Goal: Use online tool/utility: Utilize a website feature to perform a specific function

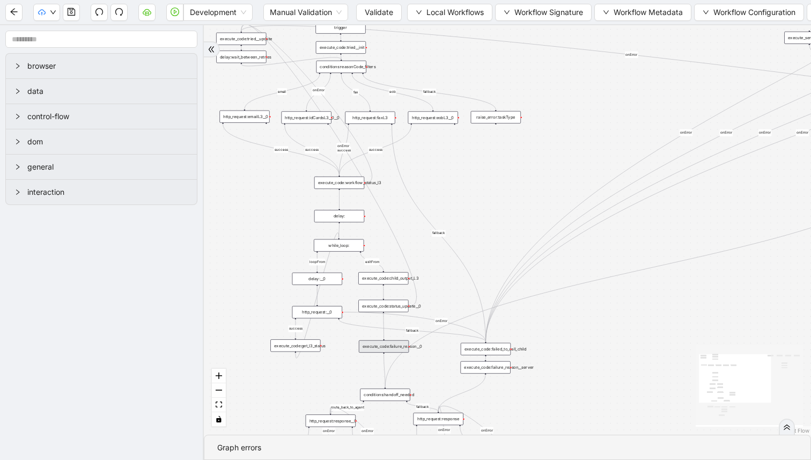
drag, startPoint x: 476, startPoint y: 123, endPoint x: 473, endPoint y: 193, distance: 69.3
click at [473, 193] on div "success fallback fallback route_back_to_agent success fallback success loopFrom…" at bounding box center [507, 229] width 607 height 409
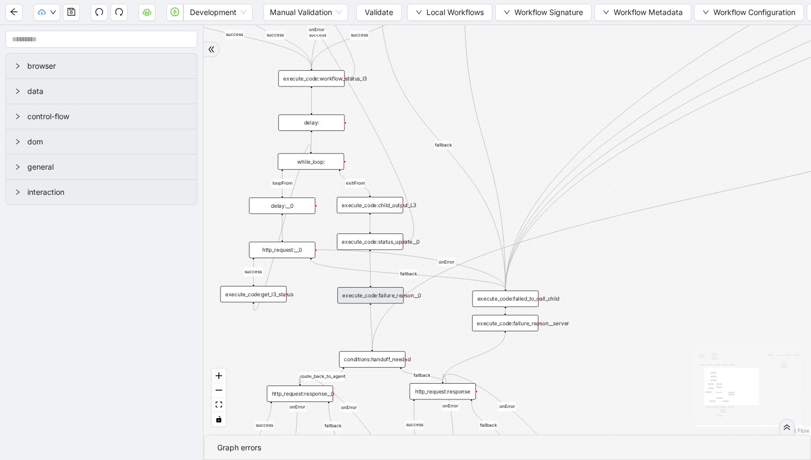
drag, startPoint x: 464, startPoint y: 94, endPoint x: 512, endPoint y: 291, distance: 202.3
click at [512, 266] on div "trigger http_request:response raise_error:taskType execute_server_side_workflow…" at bounding box center [408, 97] width 501 height 338
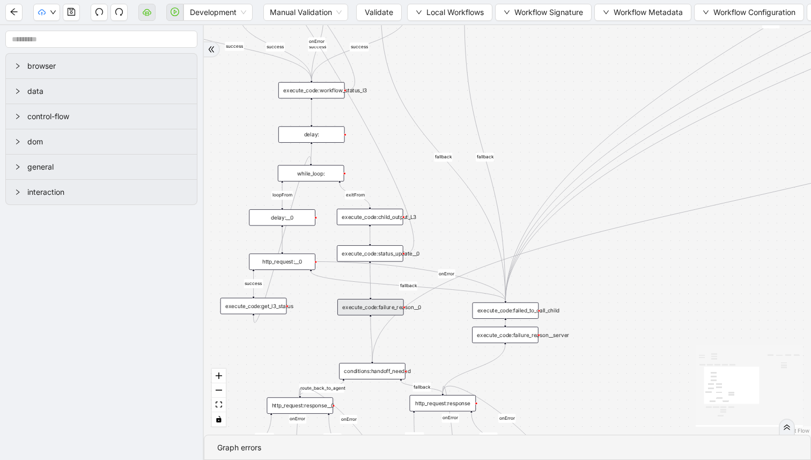
drag, startPoint x: 538, startPoint y: 92, endPoint x: 532, endPoint y: 162, distance: 69.5
click at [537, 165] on div "success fallback fallback route_back_to_agent success fallback success loopFrom…" at bounding box center [507, 229] width 607 height 409
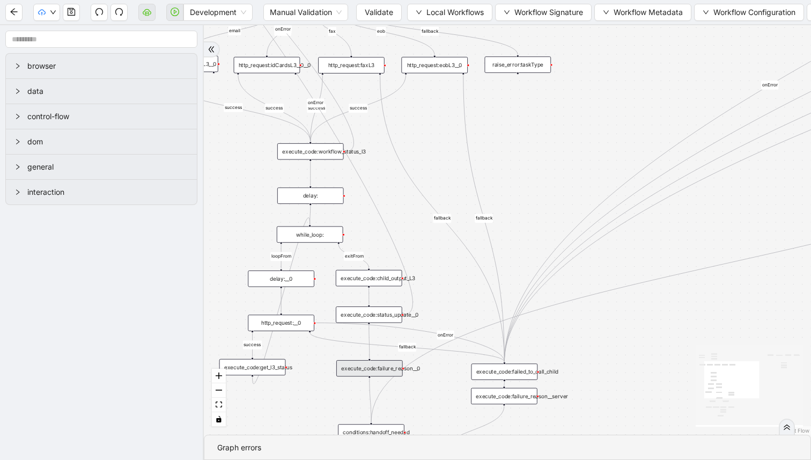
click at [431, 60] on div "http_request:eobL3__0" at bounding box center [434, 65] width 67 height 16
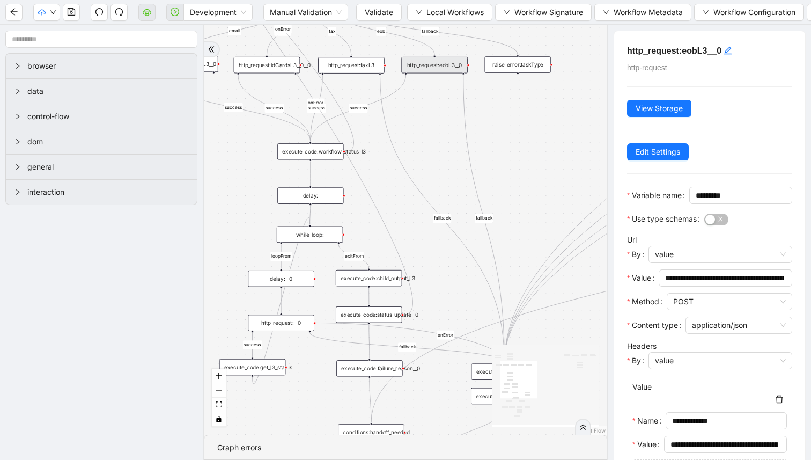
click at [516, 133] on div "success fallback fallback route_back_to_agent success fallback success loopFrom…" at bounding box center [406, 229] width 404 height 409
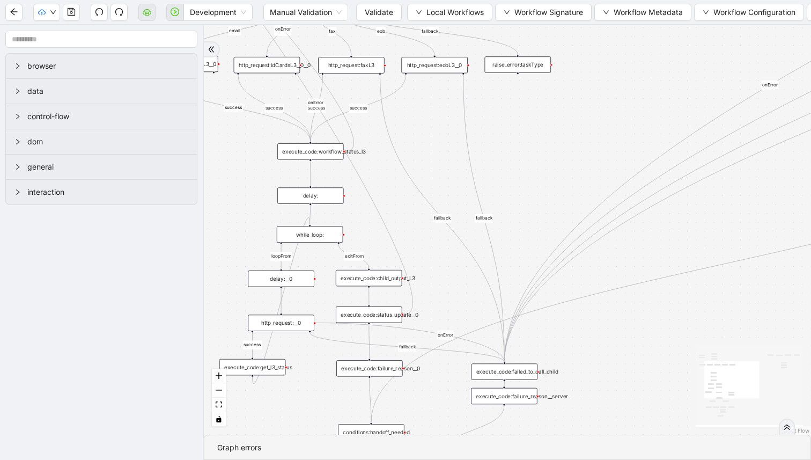
click at [524, 69] on div "raise_error:taskType" at bounding box center [518, 64] width 67 height 16
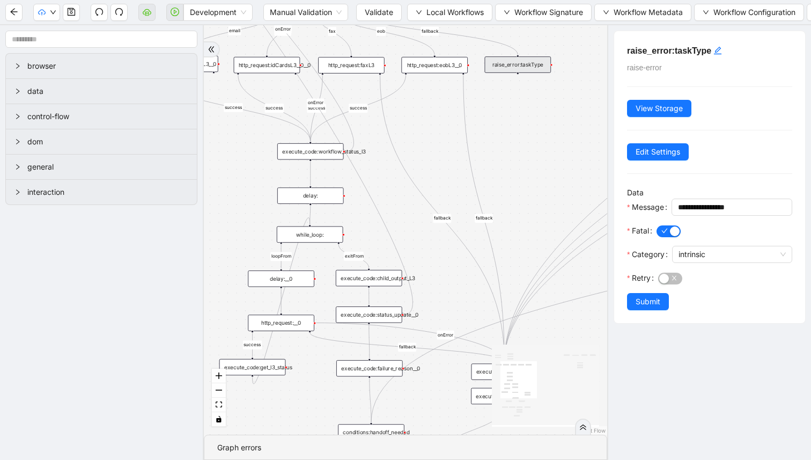
click at [514, 100] on div "success fallback fallback route_back_to_agent success fallback success loopFrom…" at bounding box center [406, 229] width 404 height 409
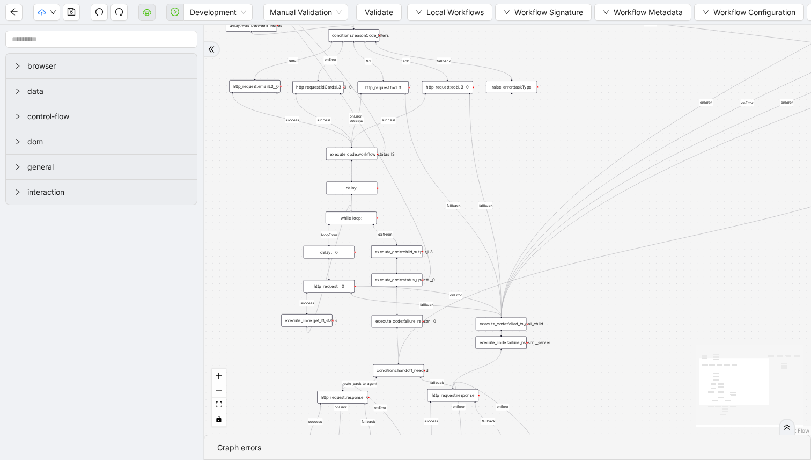
click at [495, 345] on div "execute_code:failure_reason__server" at bounding box center [501, 342] width 51 height 13
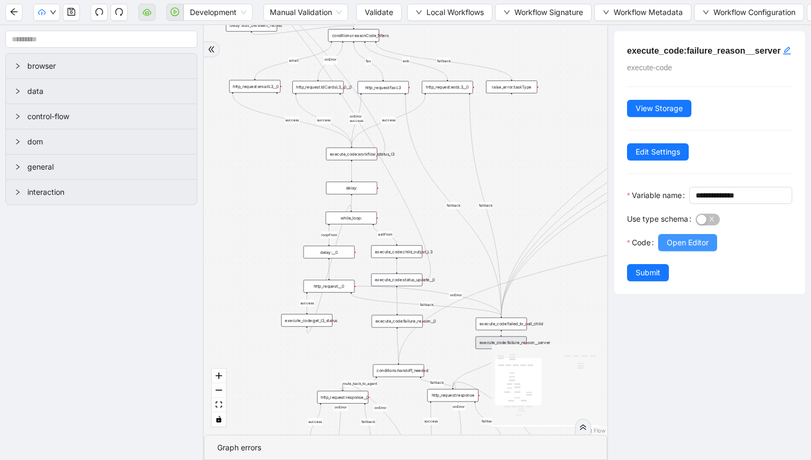
click at [689, 251] on button "Open Editor" at bounding box center [687, 242] width 59 height 17
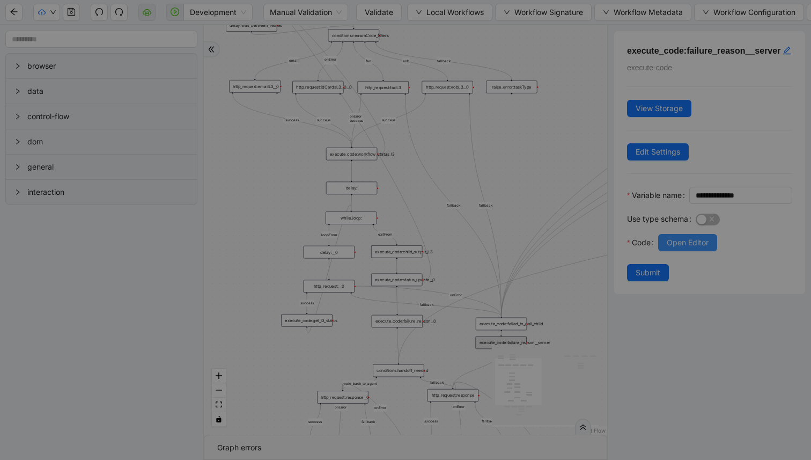
scroll to position [97, 0]
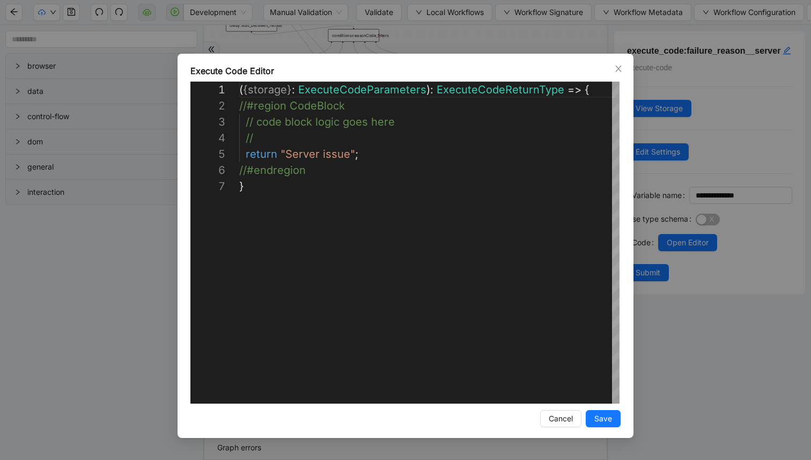
click at [658, 253] on div "**********" at bounding box center [405, 230] width 811 height 460
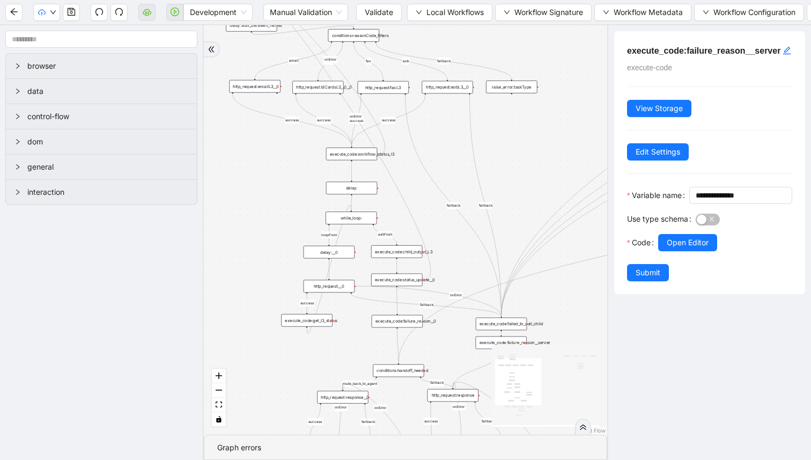
click at [518, 318] on div "execute_code:failed_to_call_child" at bounding box center [501, 324] width 51 height 13
click at [676, 251] on button "Open Editor" at bounding box center [687, 242] width 59 height 17
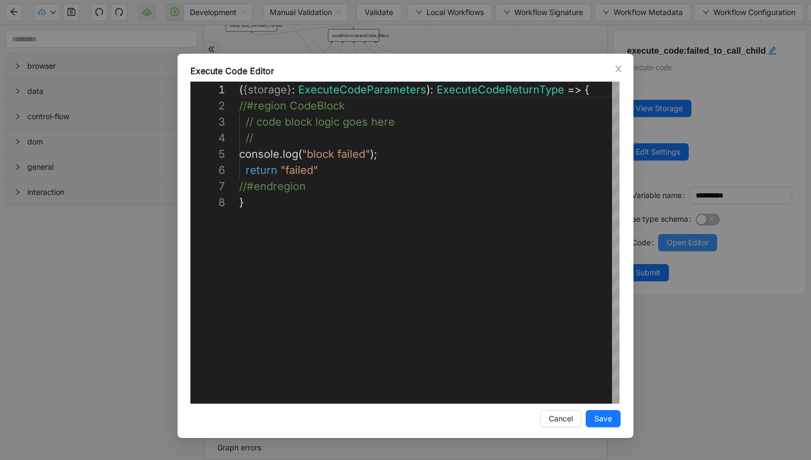
scroll to position [113, 0]
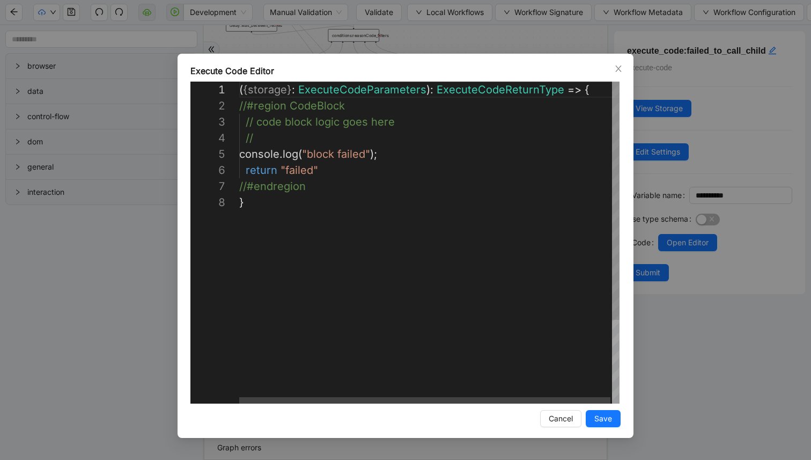
click at [676, 264] on div "**********" at bounding box center [405, 230] width 811 height 460
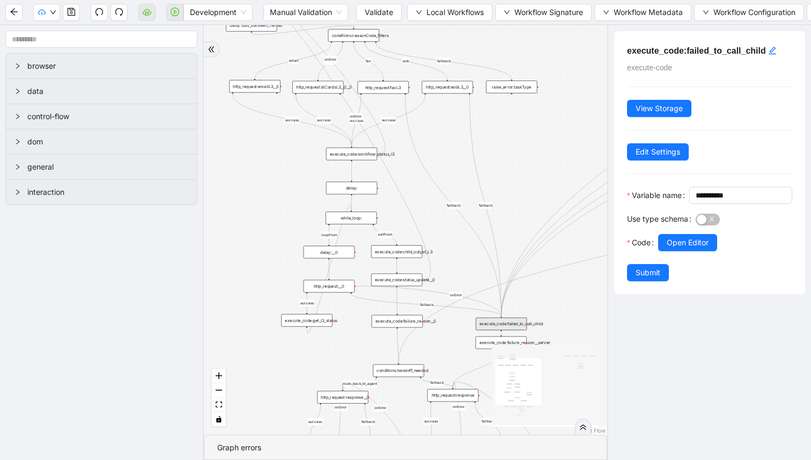
click at [572, 351] on icon "React Flow mini map" at bounding box center [545, 385] width 107 height 80
click at [568, 342] on div "success fallback fallback route_back_to_agent success fallback success loopFrom…" at bounding box center [406, 229] width 404 height 409
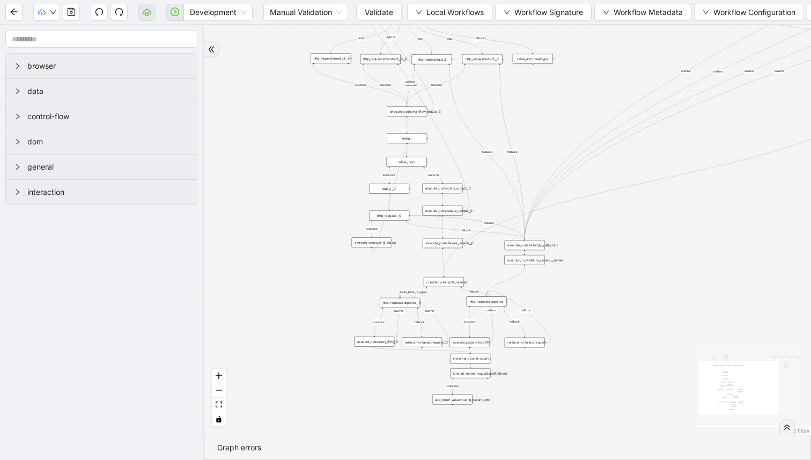
drag, startPoint x: 580, startPoint y: 362, endPoint x: 590, endPoint y: 254, distance: 108.3
click at [592, 259] on div "success fallback fallback route_back_to_agent success fallback success loopFrom…" at bounding box center [507, 229] width 607 height 409
